Goal: Check status

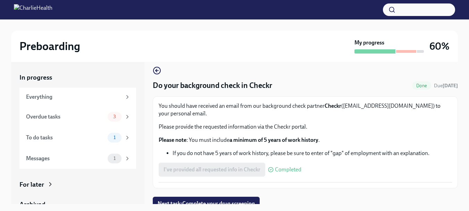
scroll to position [13, 0]
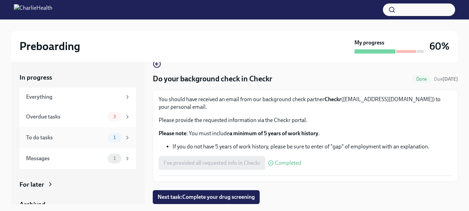
click at [50, 139] on div "To do tasks" at bounding box center [65, 138] width 79 height 8
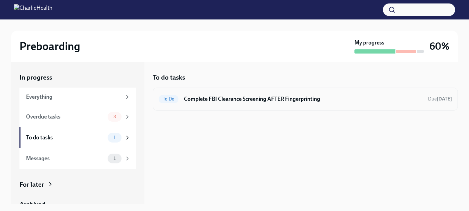
click at [197, 98] on h6 "Complete FBI Clearance Screening AFTER Fingerprinting" at bounding box center [303, 99] width 239 height 8
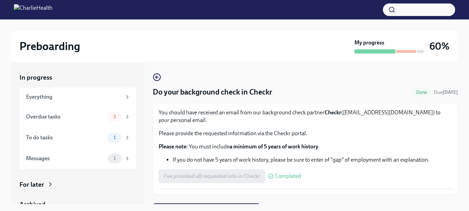
scroll to position [13, 0]
